Goal: Information Seeking & Learning: Find specific fact

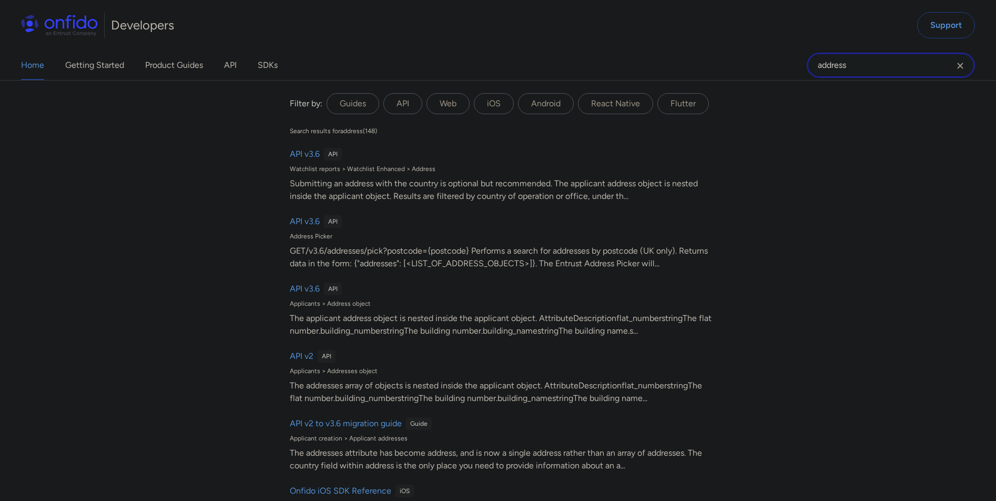
click at [859, 73] on input "address" at bounding box center [891, 65] width 168 height 25
drag, startPoint x: 862, startPoint y: 69, endPoint x: 755, endPoint y: 63, distance: 107.5
click at [755, 63] on div "Home Getting Started Product Guides API SDKs address address Filter by: Guides …" at bounding box center [498, 65] width 996 height 29
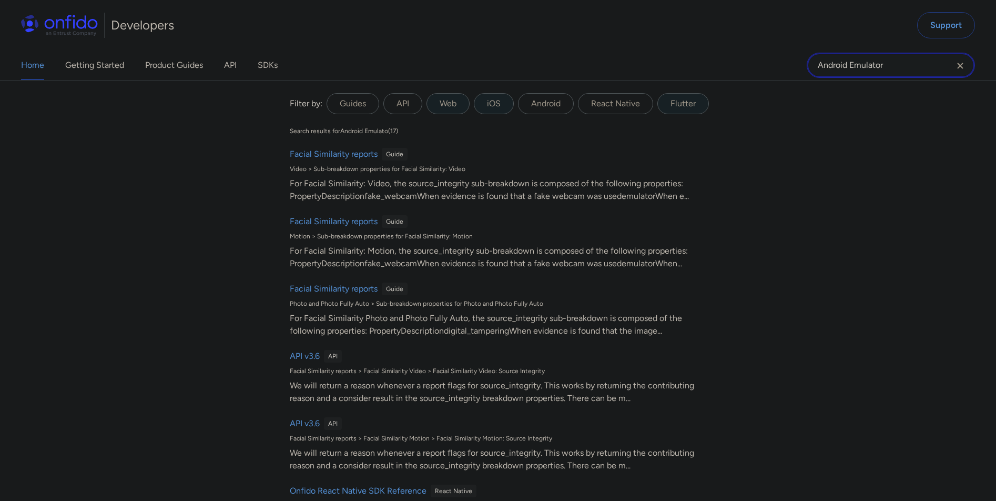
type input "Android Emulator"
click at [336, 154] on h6 "Facial Similarity reports" at bounding box center [334, 154] width 88 height 13
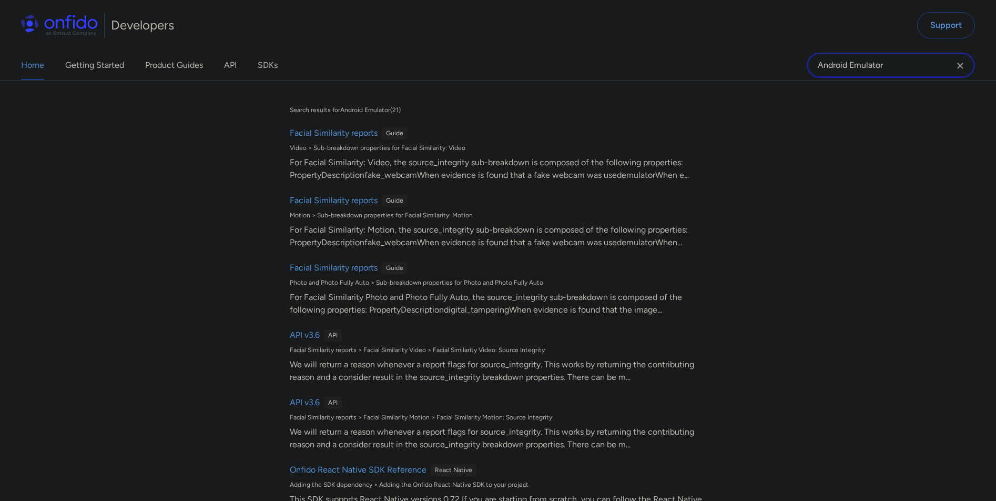
click at [909, 60] on input "Android Emulator" at bounding box center [891, 65] width 168 height 25
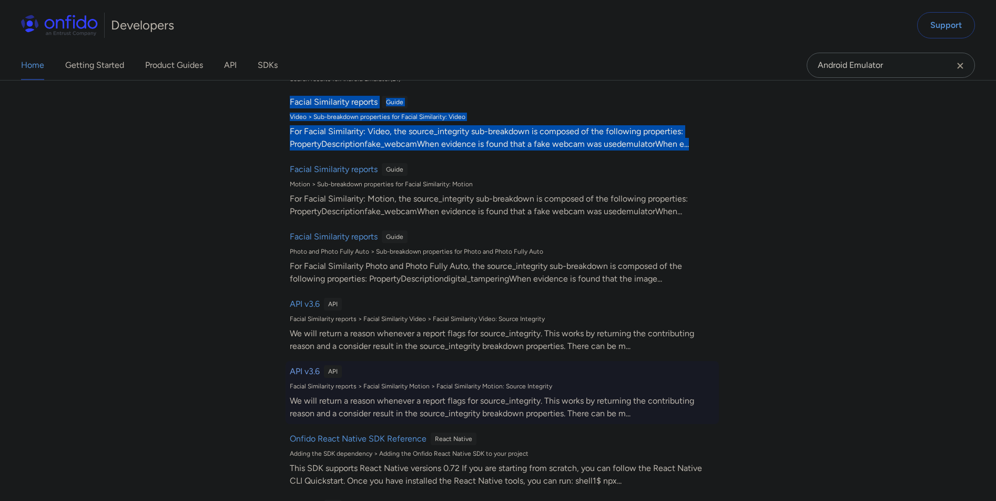
scroll to position [6, 0]
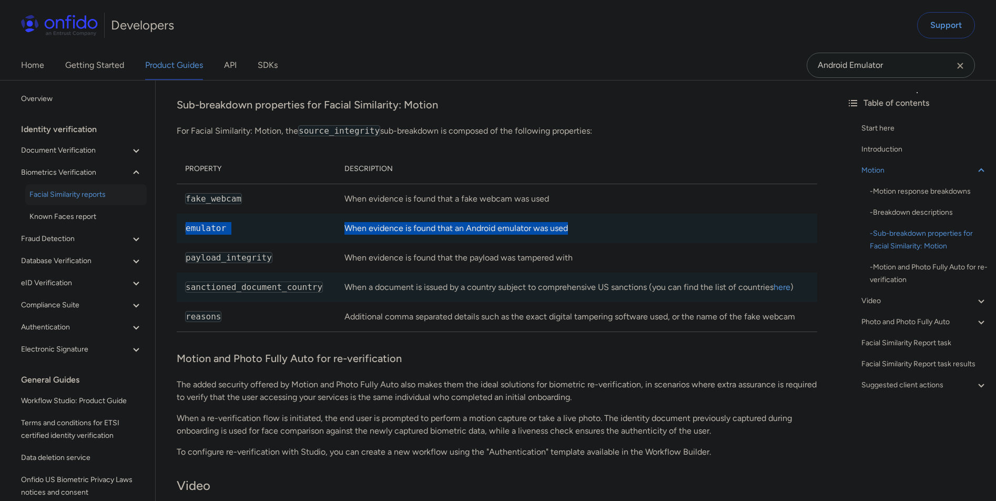
drag, startPoint x: 588, startPoint y: 247, endPoint x: 182, endPoint y: 236, distance: 406.3
click at [182, 236] on tr "emulator When evidence is found that an Android emulator was used" at bounding box center [497, 228] width 641 height 29
drag, startPoint x: 631, startPoint y: 141, endPoint x: 170, endPoint y: 142, distance: 461.4
copy p "For Facial Similarity: Motion, the source_integrity sub-breakdown is composed o…"
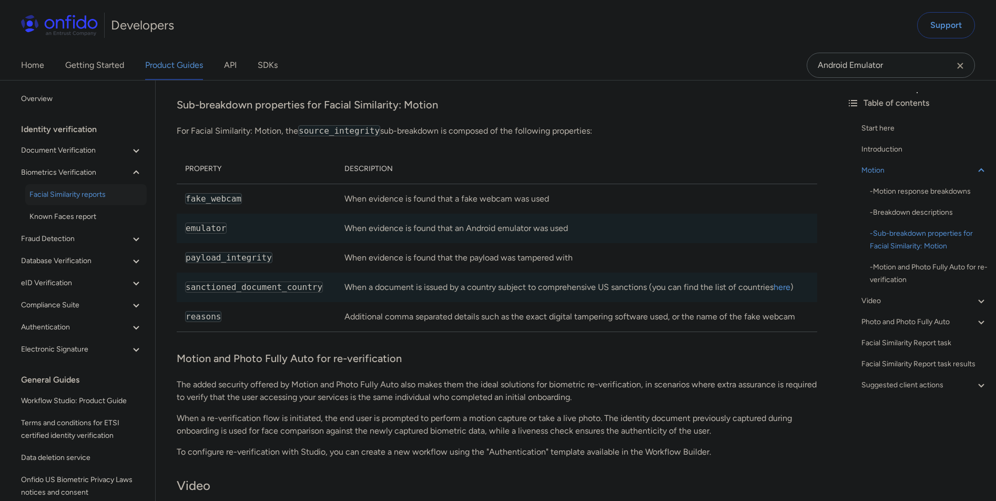
click at [375, 243] on td "When evidence is found that an Android emulator was used" at bounding box center [576, 228] width 481 height 29
drag, startPoint x: 593, startPoint y: 239, endPoint x: 184, endPoint y: 240, distance: 409.8
click at [184, 240] on tr "emulator When evidence is found that an Android emulator was used" at bounding box center [497, 228] width 641 height 29
copy tr "emulator When evidence is found that an Android emulator was used"
